Goal: Navigation & Orientation: Find specific page/section

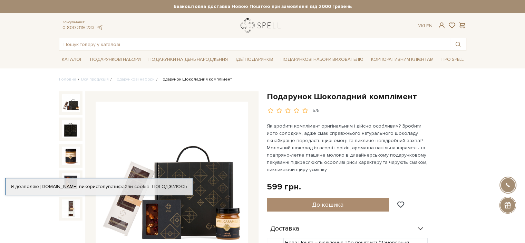
click at [262, 22] on link "logo" at bounding box center [261, 25] width 43 height 14
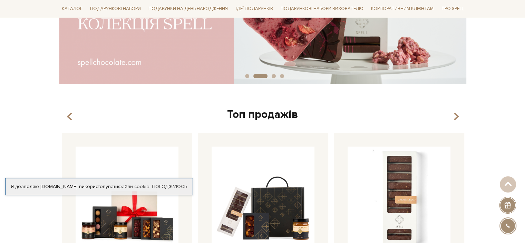
scroll to position [276, 0]
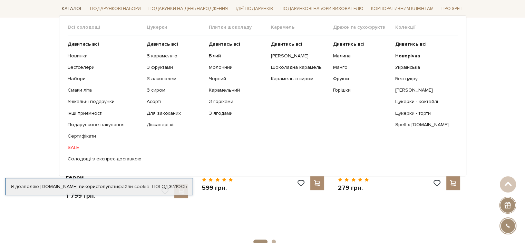
click at [65, 9] on link "Каталог" at bounding box center [72, 8] width 26 height 11
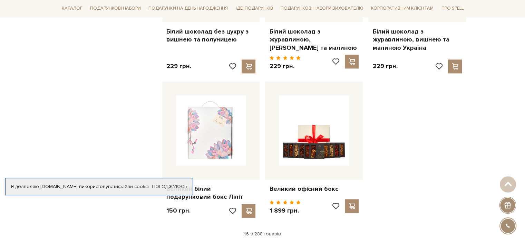
scroll to position [931, 0]
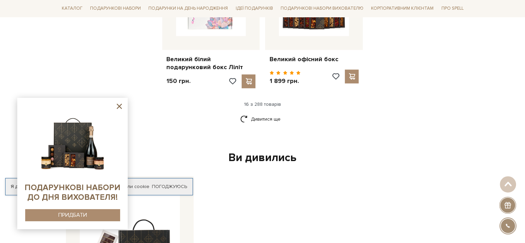
click at [279, 150] on div "Ви дивились" at bounding box center [262, 157] width 399 height 14
click at [248, 113] on link "Дивитися ще" at bounding box center [262, 119] width 45 height 12
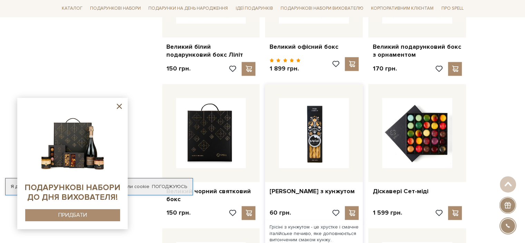
scroll to position [966, 0]
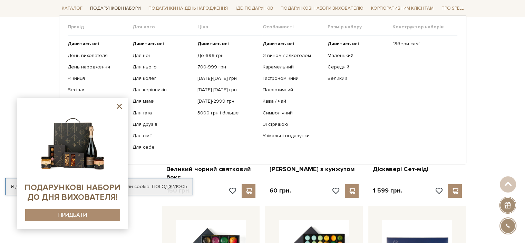
click at [103, 8] on link "Подарункові набори" at bounding box center [115, 8] width 56 height 11
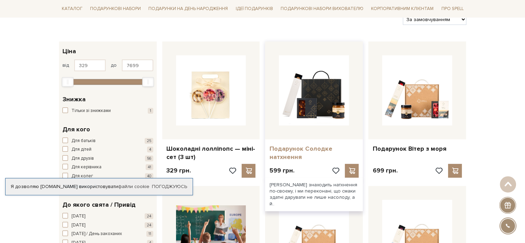
scroll to position [69, 0]
